Goal: Feedback & Contribution: Submit feedback/report problem

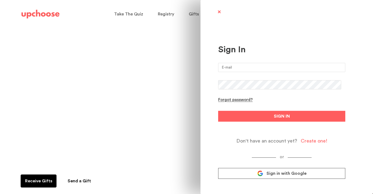
click at [286, 68] on input "email" at bounding box center [281, 67] width 127 height 9
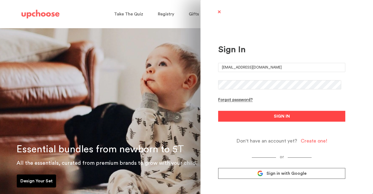
type input "[EMAIL_ADDRESS][DOMAIN_NAME]"
click at [283, 115] on span "SIGN IN" at bounding box center [282, 116] width 16 height 7
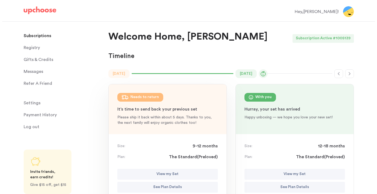
scroll to position [28, 0]
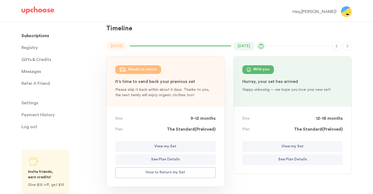
click at [162, 146] on p "View my Set" at bounding box center [165, 147] width 22 height 7
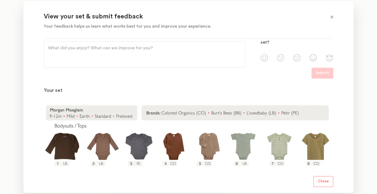
scroll to position [0, 0]
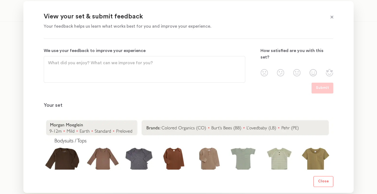
click at [78, 64] on textarea "We use your feedback to improve your experience" at bounding box center [144, 70] width 193 height 20
click at [79, 64] on textarea "We use your feedback to improve your experience" at bounding box center [144, 70] width 193 height 20
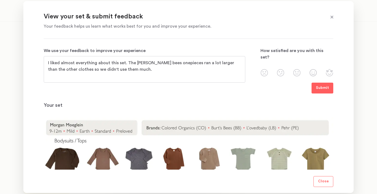
type textarea "I liked almost everything about this set. The burt's bees onepieces ran a lot l…"
click at [313, 69] on img at bounding box center [313, 72] width 8 height 7
click at [0, 0] on input "radio" at bounding box center [0, 0] width 0 height 0
click at [320, 89] on p "Submit" at bounding box center [322, 88] width 13 height 7
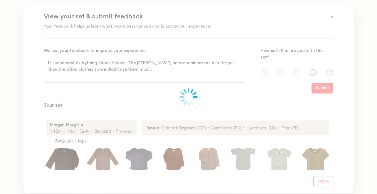
click at [362, 59] on div at bounding box center [188, 97] width 377 height 194
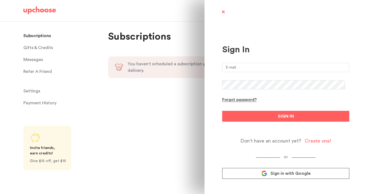
click at [239, 67] on input "email" at bounding box center [285, 67] width 127 height 9
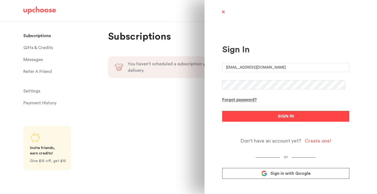
type input "[EMAIL_ADDRESS][DOMAIN_NAME]"
click at [273, 116] on button "SIGN IN" at bounding box center [285, 116] width 127 height 11
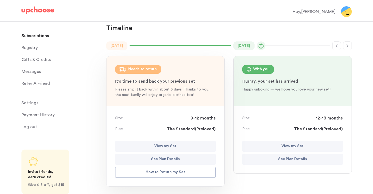
scroll to position [40, 0]
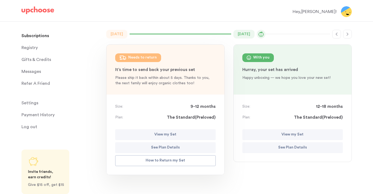
click at [284, 133] on p "View my Set" at bounding box center [292, 135] width 22 height 7
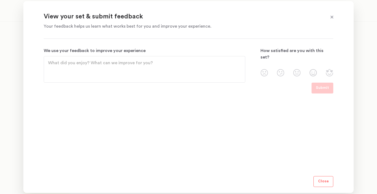
click at [332, 18] on span at bounding box center [331, 17] width 7 height 7
